Goal: Task Accomplishment & Management: Manage account settings

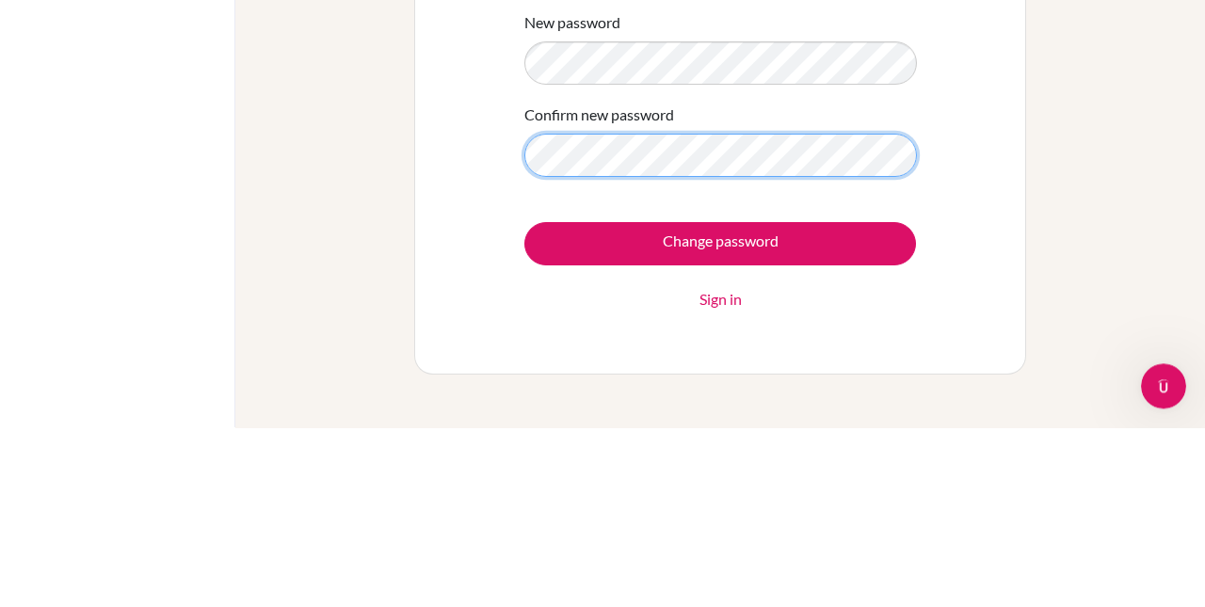
scroll to position [119, 0]
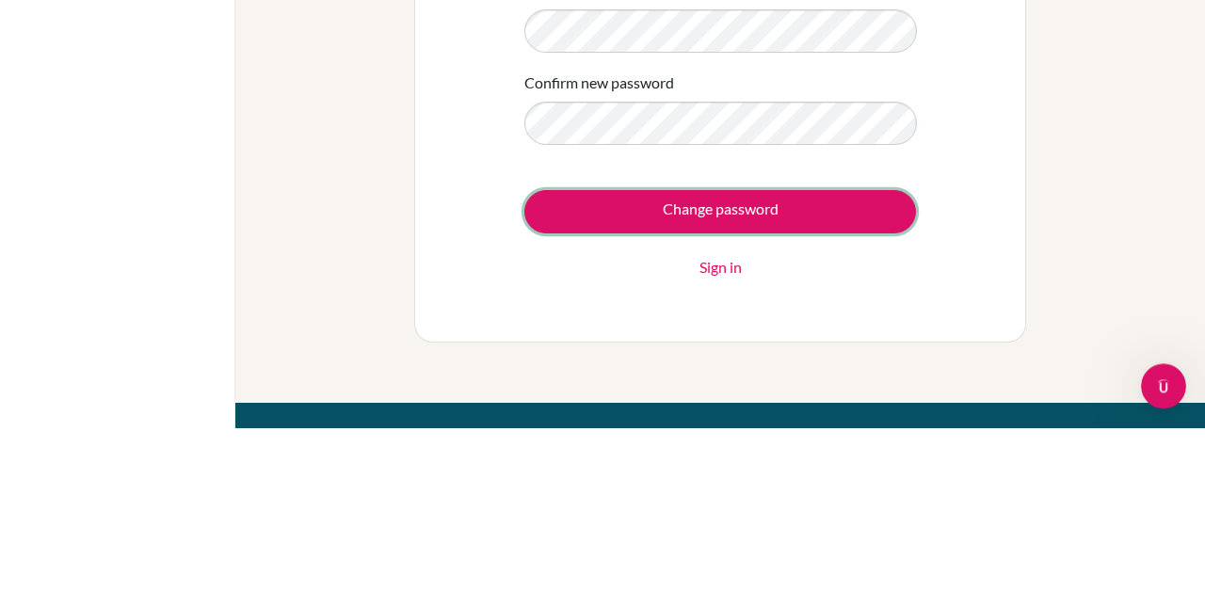
click at [820, 400] on input "Change password" at bounding box center [720, 391] width 392 height 43
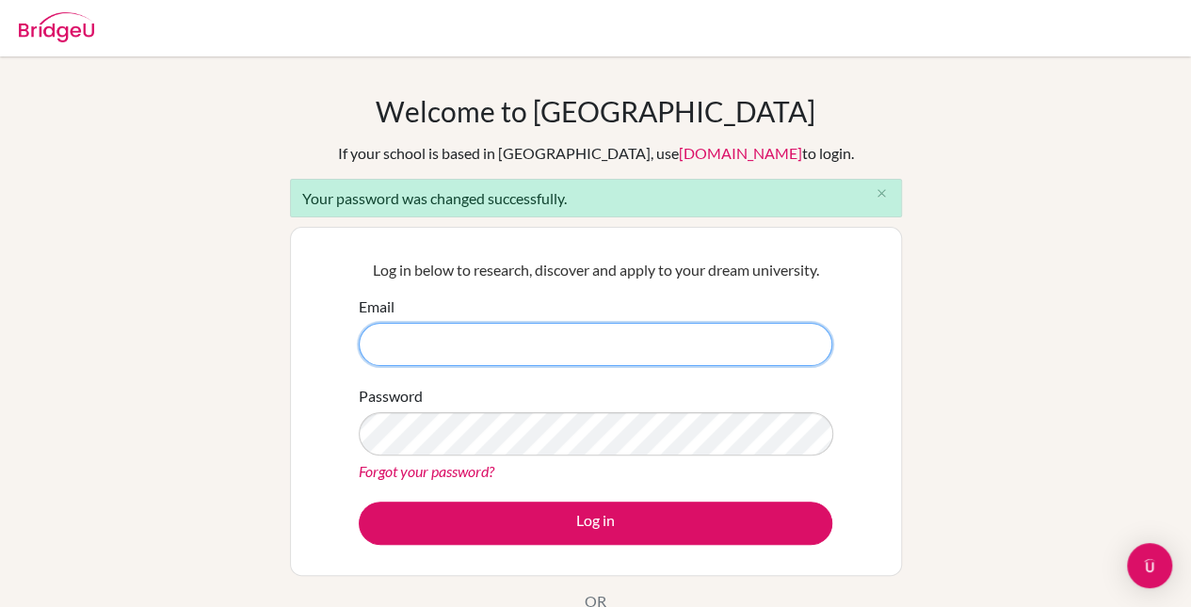
click at [435, 362] on input "Email" at bounding box center [596, 344] width 474 height 43
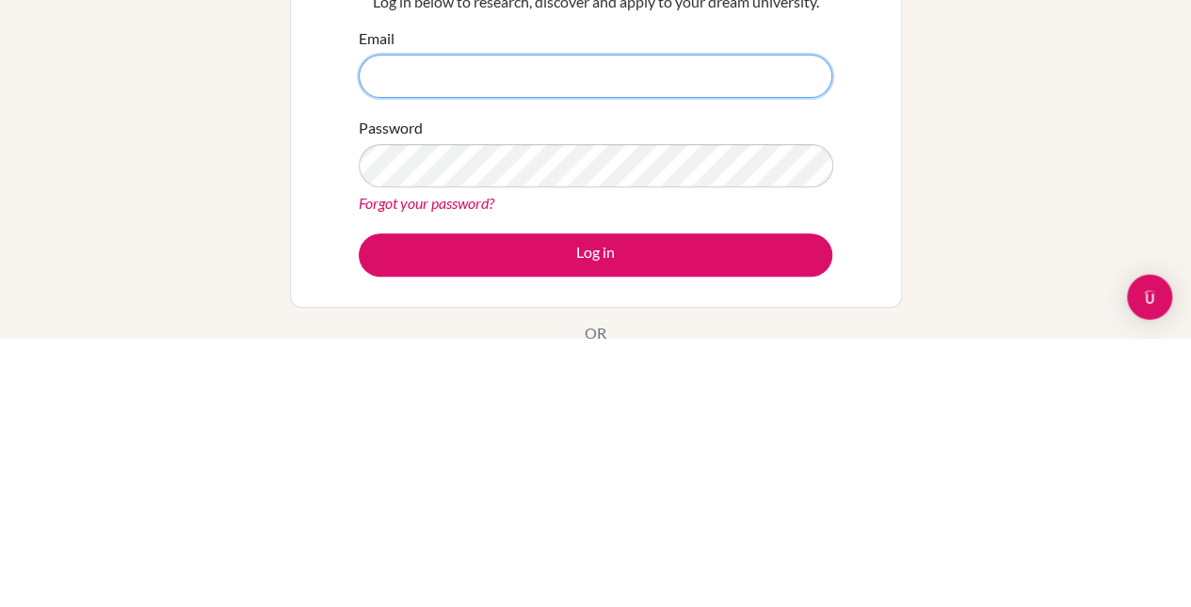
click at [541, 350] on input "Email" at bounding box center [596, 344] width 474 height 43
type input "27raiya.zeta@sisschools.org"
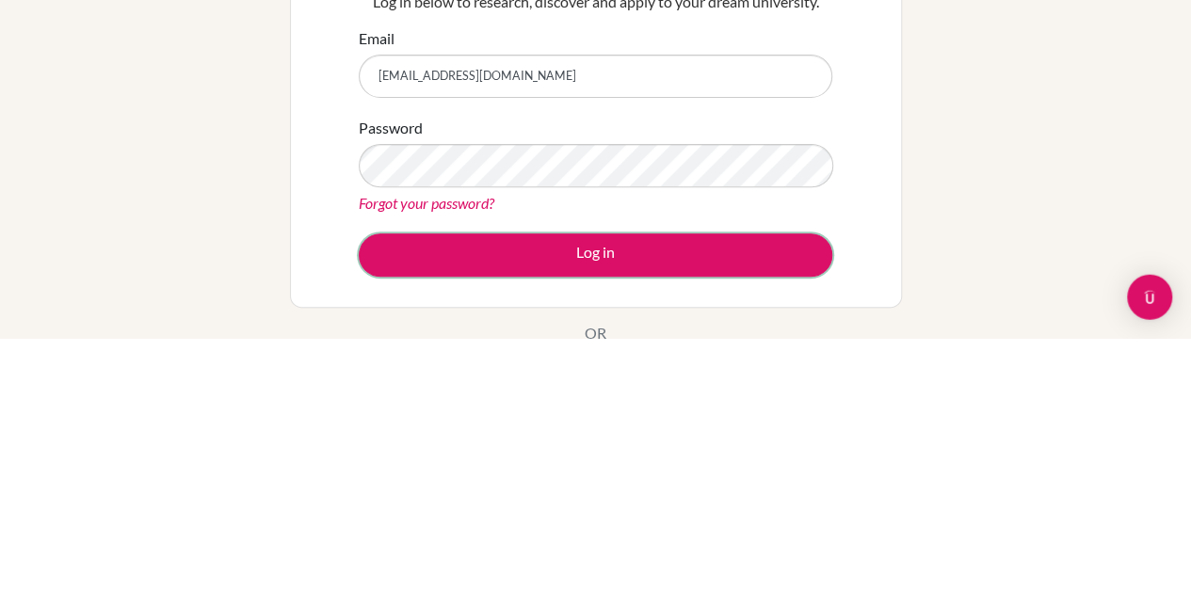
click at [664, 530] on button "Log in" at bounding box center [596, 523] width 474 height 43
